Goal: Information Seeking & Learning: Learn about a topic

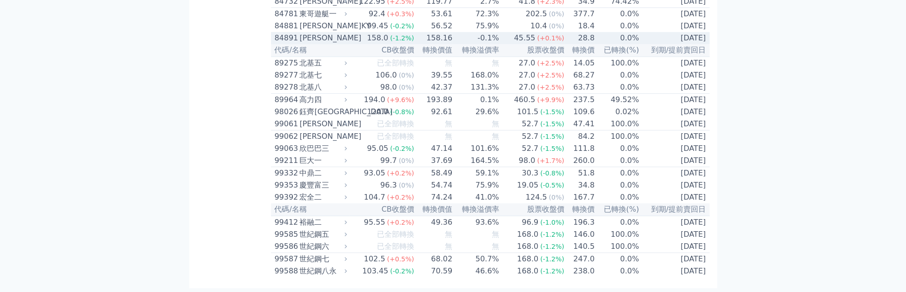
scroll to position [5514, 0]
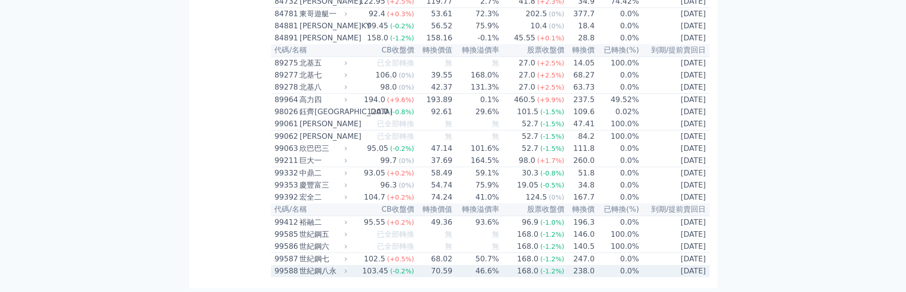
drag, startPoint x: 277, startPoint y: 83, endPoint x: 706, endPoint y: 271, distance: 468.6
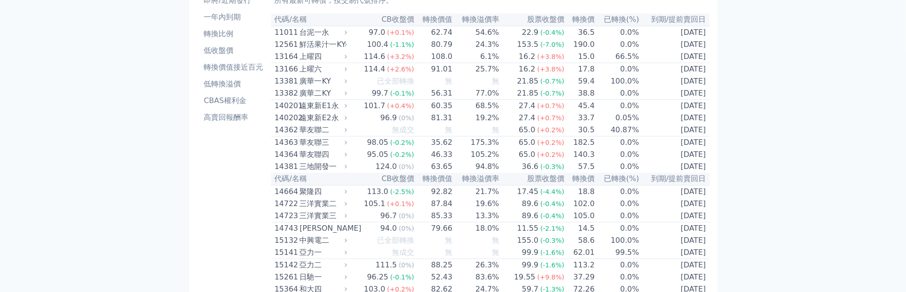
scroll to position [0, 0]
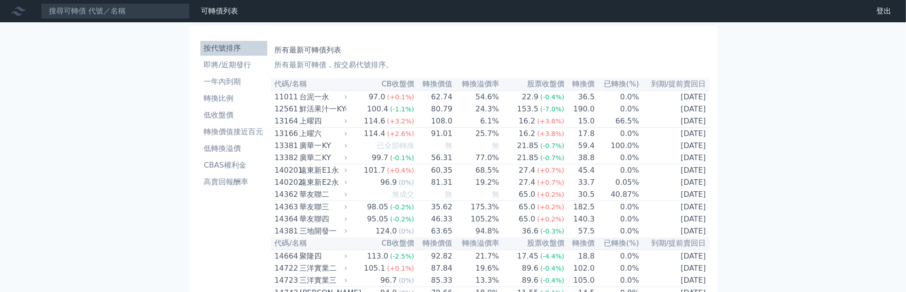
copy tr "103.45 (-0.2%) 70.59 46.6% 168.0 (-1.2%) 238.0 0.0% 2026-11-08"
click at [236, 66] on li "即將/近期發行" at bounding box center [233, 64] width 67 height 11
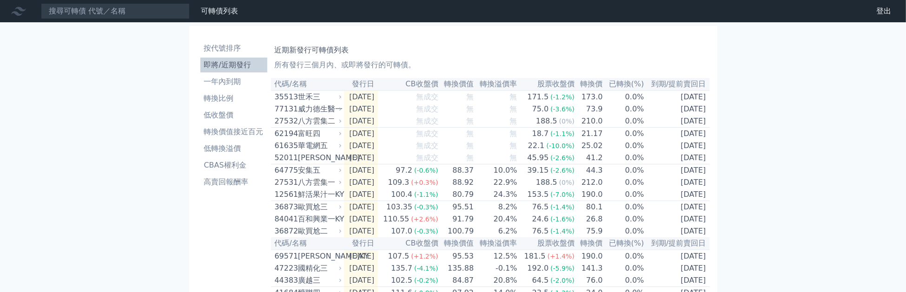
click at [0, 0] on link "財務數據" at bounding box center [0, 0] width 0 height 0
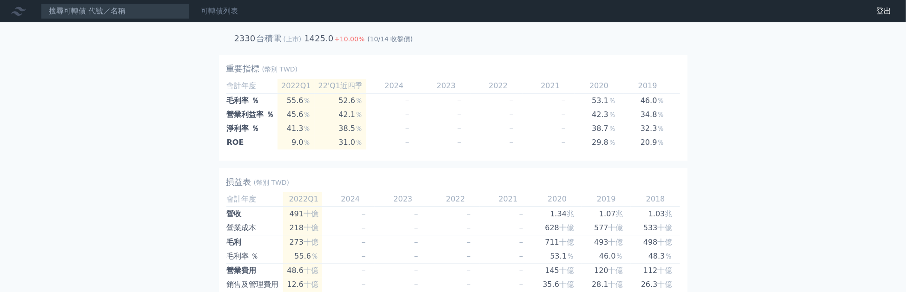
click at [220, 8] on link "可轉債列表" at bounding box center [219, 11] width 37 height 9
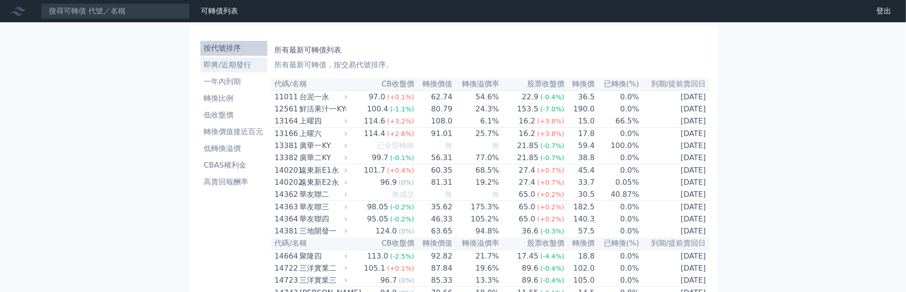
click at [217, 68] on li "即將/近期發行" at bounding box center [233, 64] width 67 height 11
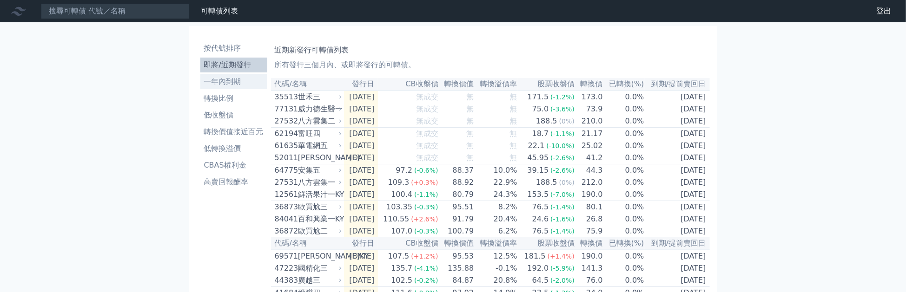
click at [211, 86] on li "一年內到期" at bounding box center [233, 81] width 67 height 11
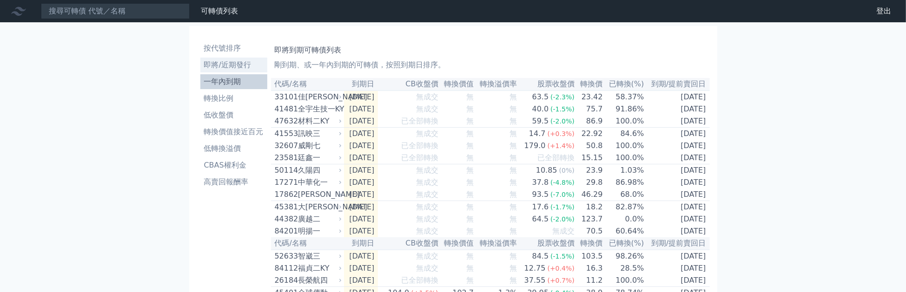
click at [245, 67] on li "即將/近期發行" at bounding box center [233, 64] width 67 height 11
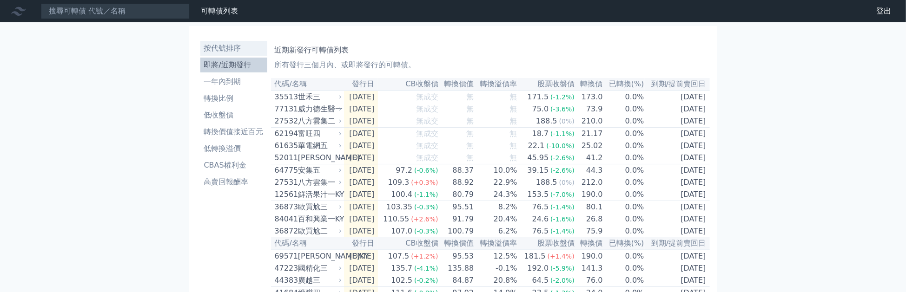
click at [224, 50] on li "按代號排序" at bounding box center [233, 48] width 67 height 11
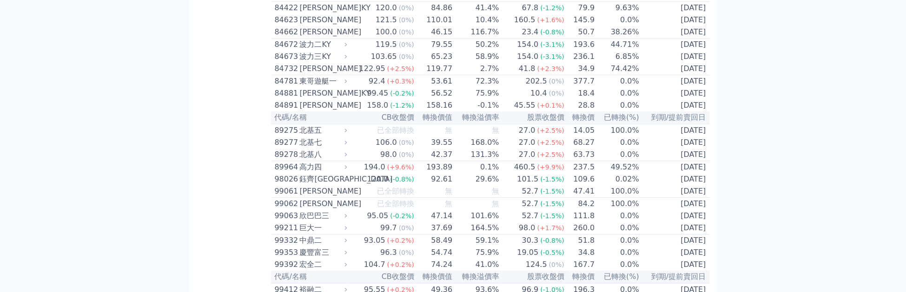
scroll to position [5228, 0]
